Goal: Answer question/provide support

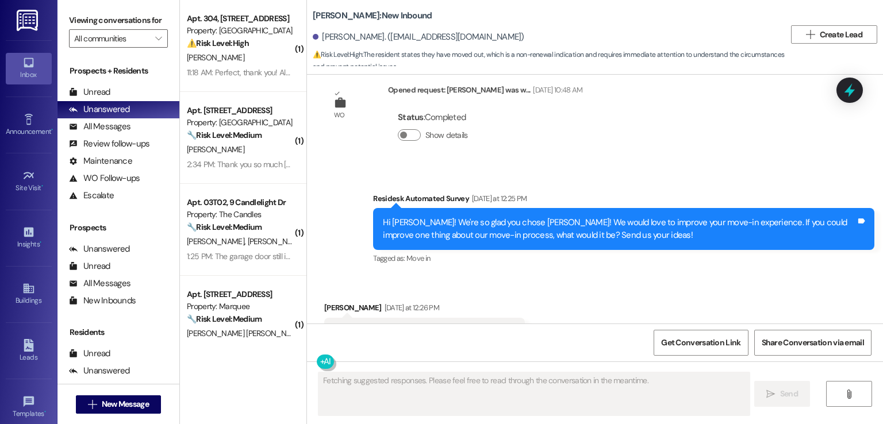
scroll to position [496, 0]
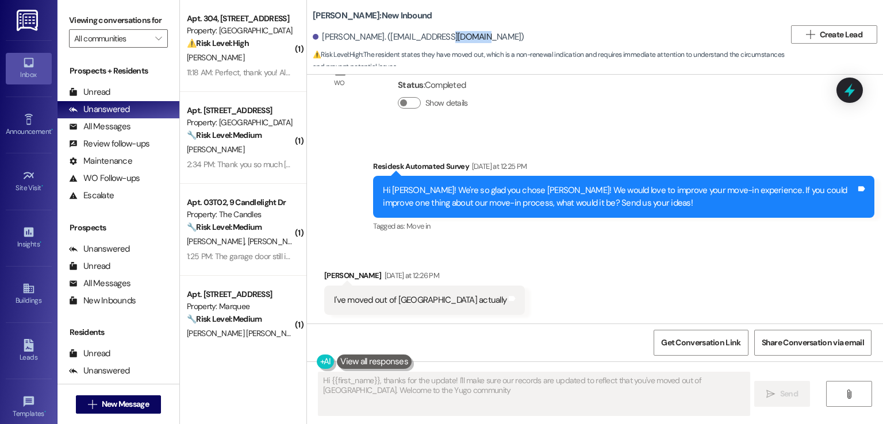
type textarea "Hi {{first_name}}, thanks for the update! I'll make sure our records are update…"
drag, startPoint x: 470, startPoint y: 35, endPoint x: 374, endPoint y: 36, distance: 96.1
click at [374, 36] on div "[PERSON_NAME]. ([EMAIL_ADDRESS][DOMAIN_NAME])" at bounding box center [419, 37] width 212 height 12
copy div "[EMAIL_ADDRESS][DOMAIN_NAME]"
